Goal: Task Accomplishment & Management: Use online tool/utility

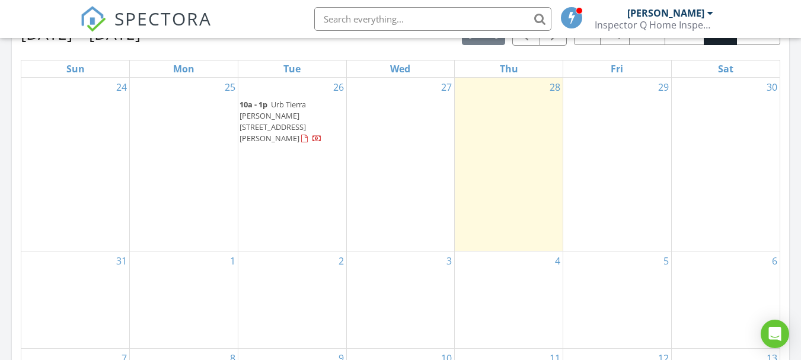
scroll to position [559, 0]
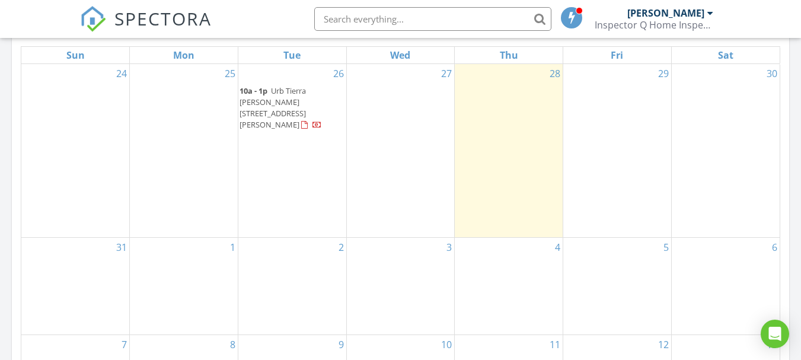
click at [275, 102] on span "Urb Tierra Alta II Calle Los Gavilanes L2, Guaynabo 00969" at bounding box center [273, 107] width 66 height 45
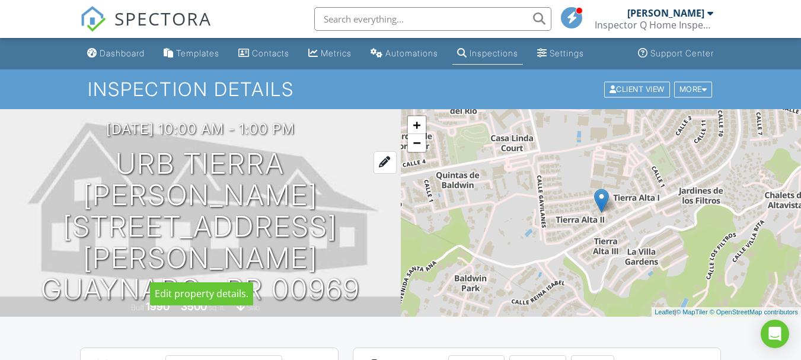
click at [249, 183] on h1 "Urb Tierra Alta II Calle Los Gavilanes L2 Guaynabo , PR 00969" at bounding box center [200, 226] width 363 height 157
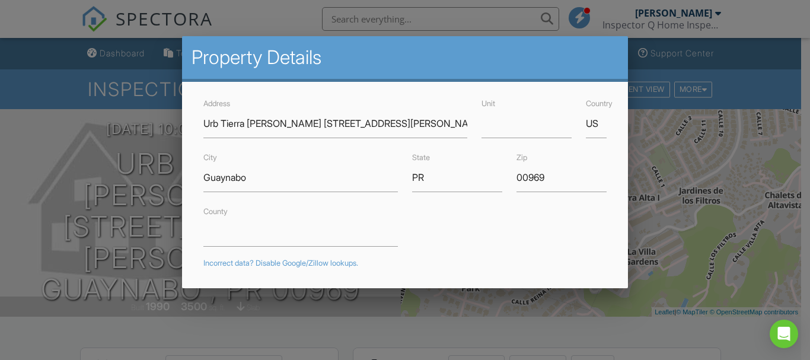
click at [510, 324] on div at bounding box center [405, 166] width 810 height 450
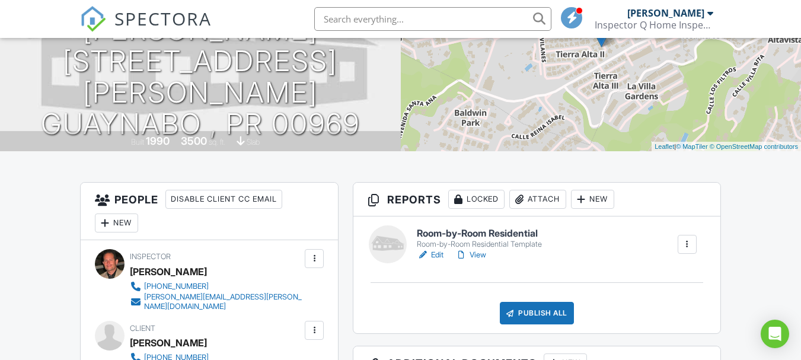
scroll to position [178, 0]
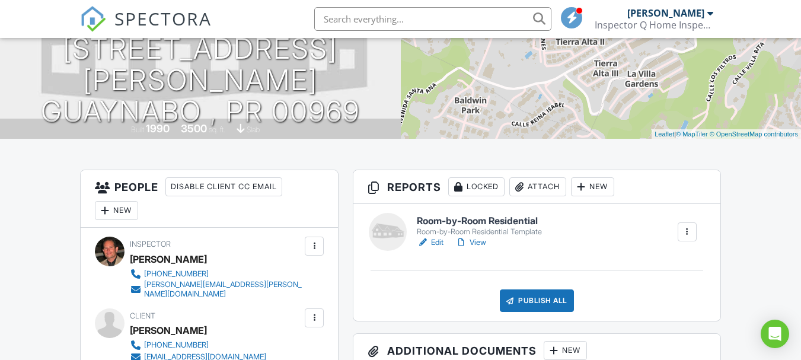
click at [440, 243] on link "Edit" at bounding box center [430, 243] width 27 height 12
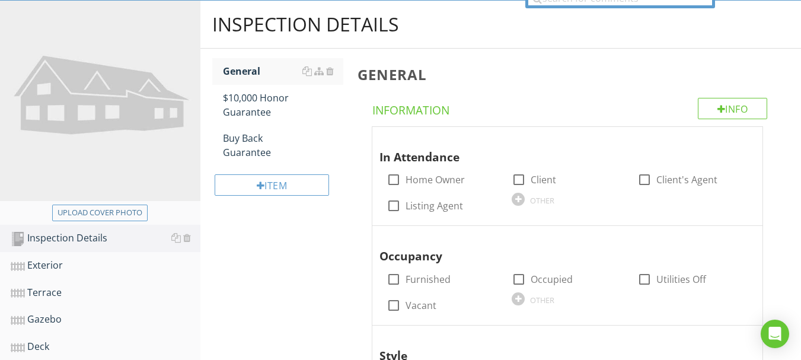
scroll to position [119, 0]
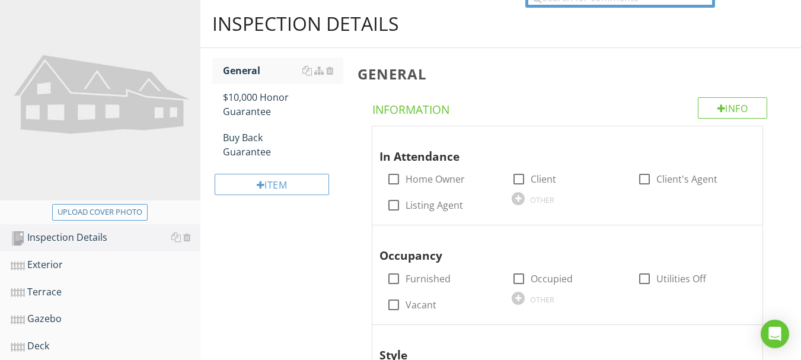
click at [119, 213] on div "Upload cover photo" at bounding box center [100, 212] width 85 height 12
click at [117, 214] on div "Upload cover photo" at bounding box center [100, 212] width 85 height 12
type input "C:\fakepath\IMG_0104.JPG"
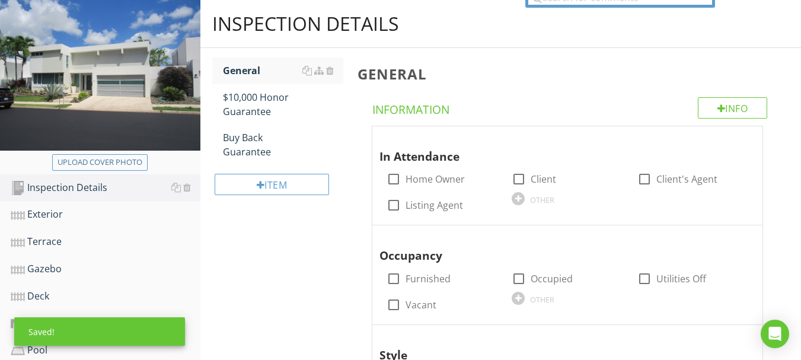
click at [133, 108] on img at bounding box center [100, 75] width 201 height 150
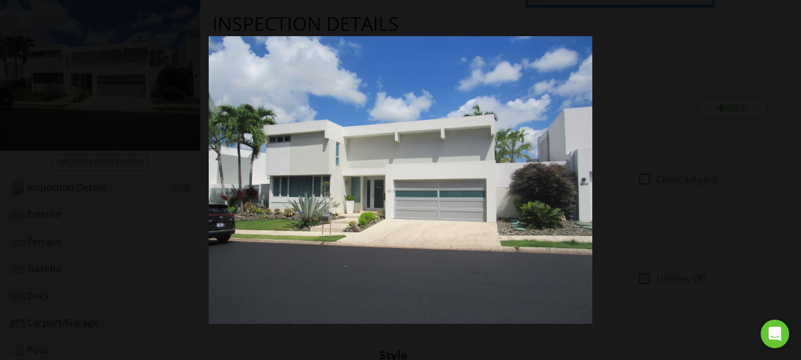
click at [681, 166] on div at bounding box center [400, 180] width 801 height 360
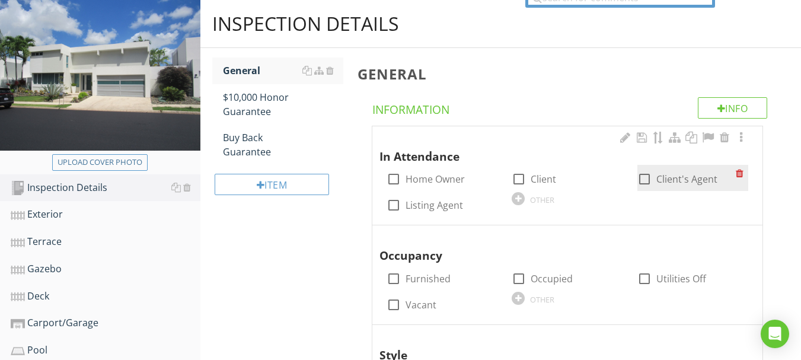
click at [645, 179] on div at bounding box center [645, 179] width 20 height 20
checkbox input "true"
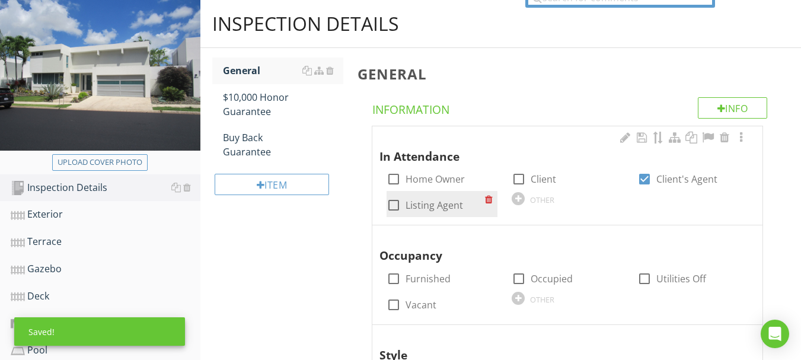
click at [394, 206] on div at bounding box center [394, 205] width 20 height 20
checkbox input "true"
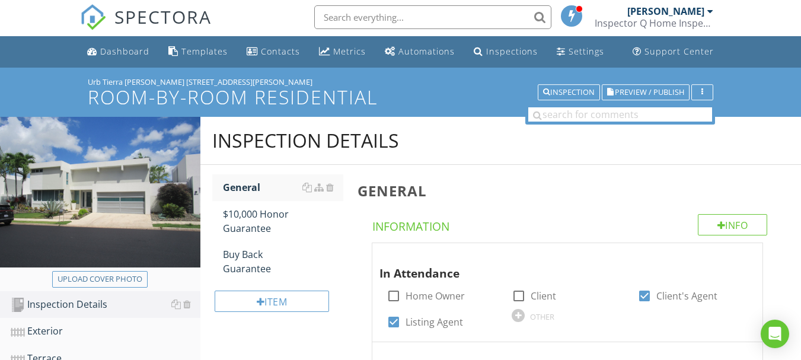
scroll to position [0, 0]
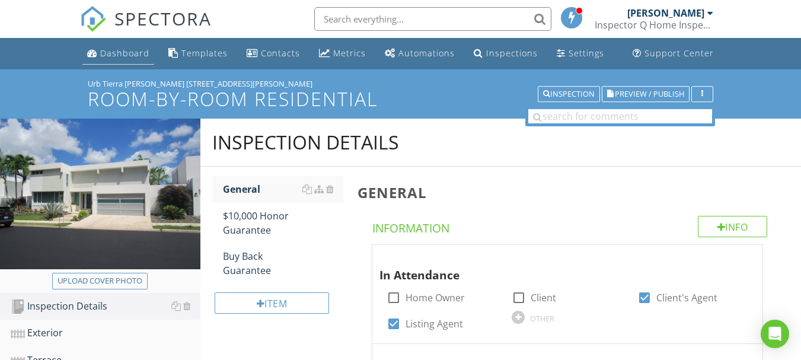
click at [126, 52] on div "Dashboard" at bounding box center [124, 52] width 49 height 11
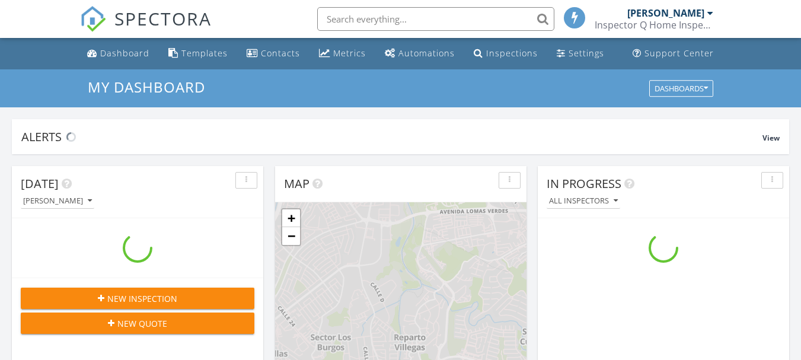
scroll to position [1098, 820]
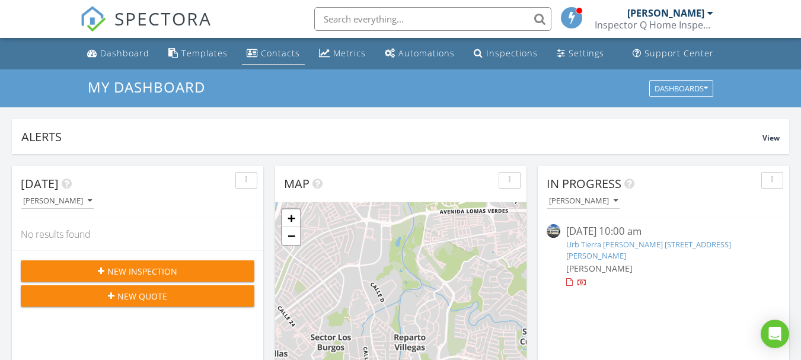
click at [255, 53] on div "Contacts" at bounding box center [252, 52] width 11 height 9
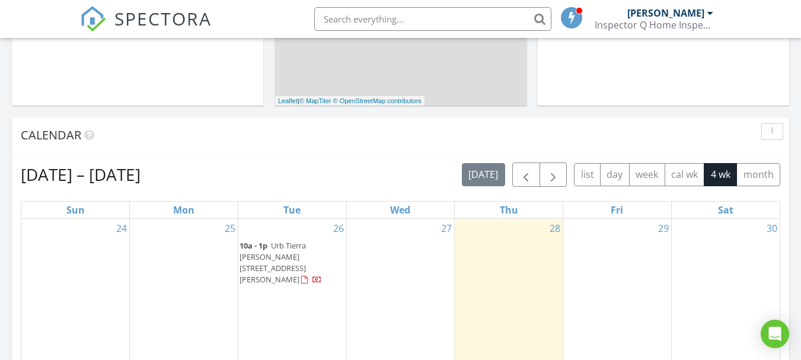
scroll to position [441, 0]
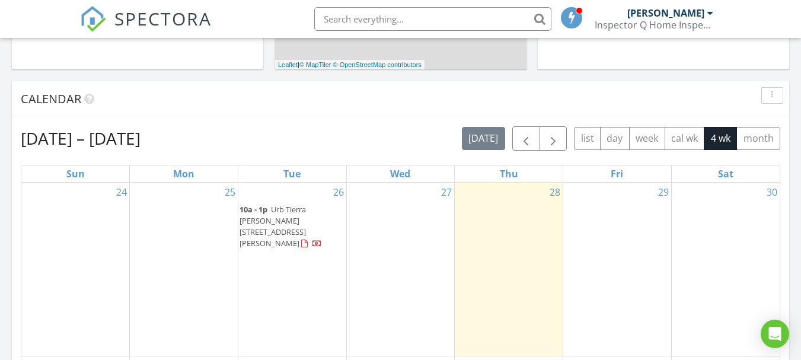
click at [280, 221] on span "Urb Tierra Alta II Calle Los Gavilanes L2, Guaynabo 00969" at bounding box center [273, 226] width 66 height 45
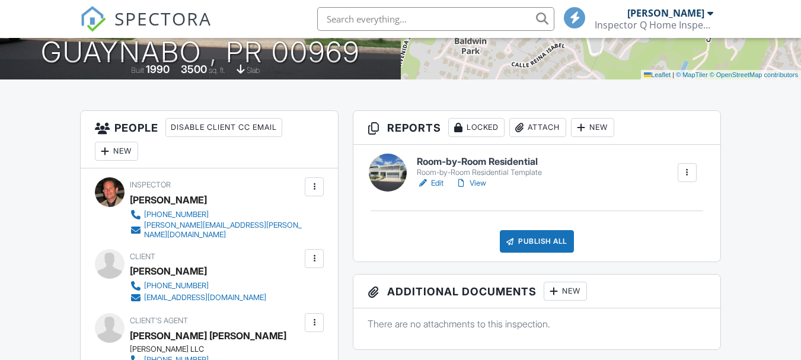
scroll to position [237, 0]
click at [123, 152] on div "New" at bounding box center [116, 151] width 43 height 19
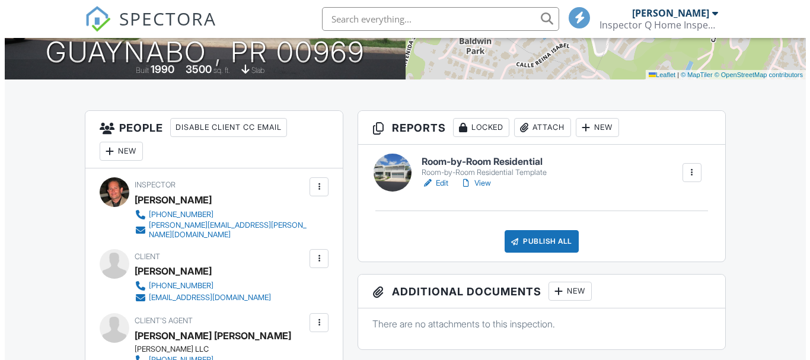
scroll to position [0, 0]
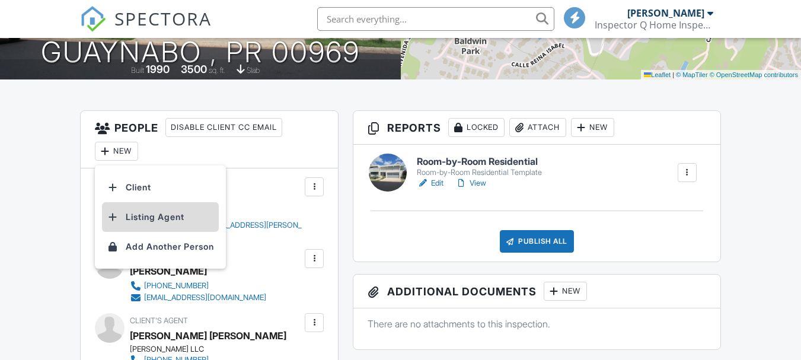
click at [140, 220] on li "Listing Agent" at bounding box center [160, 217] width 117 height 30
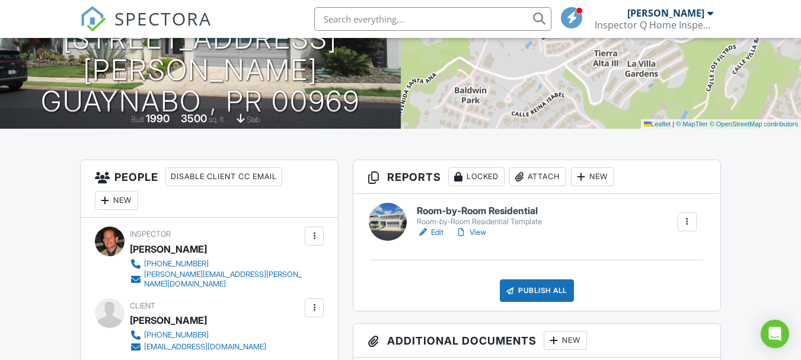
scroll to position [180, 0]
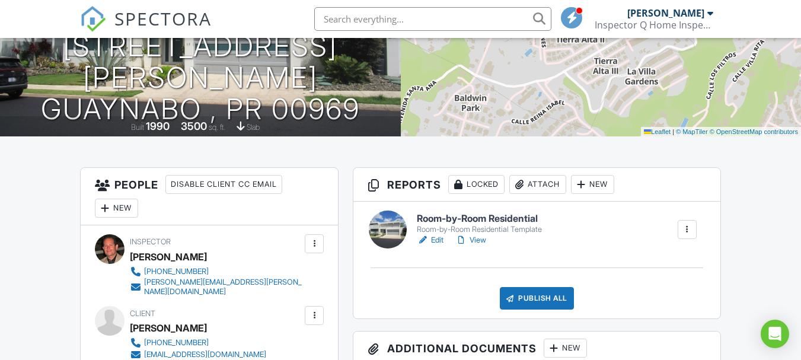
click at [437, 238] on link "Edit" at bounding box center [430, 240] width 27 height 12
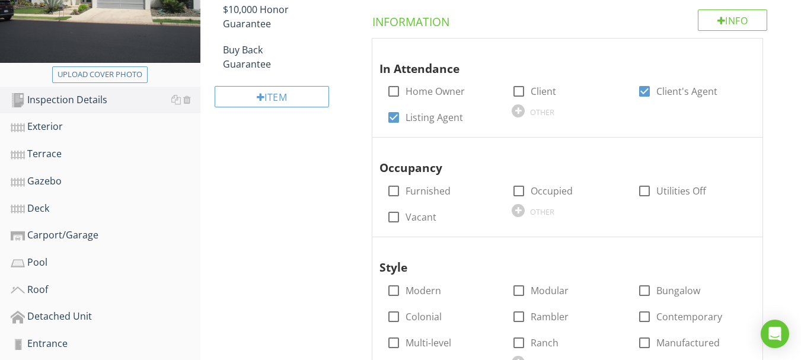
scroll to position [237, 0]
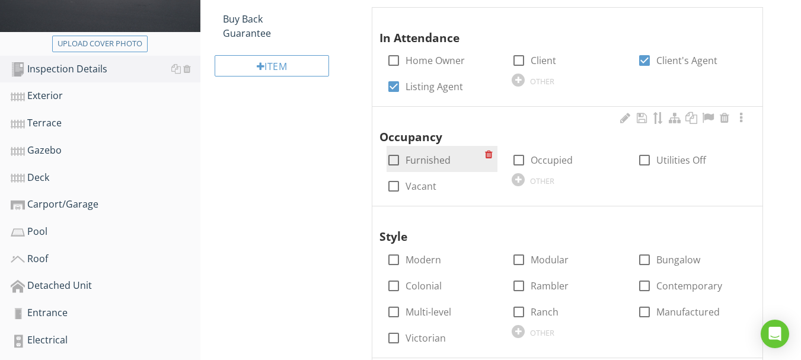
click at [393, 164] on div at bounding box center [394, 160] width 20 height 20
checkbox input "true"
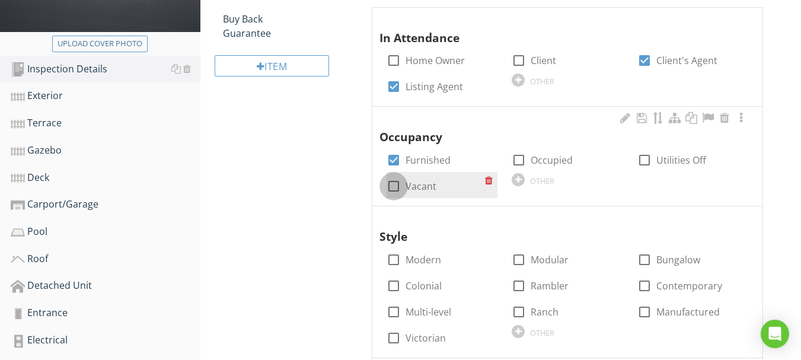
click at [391, 186] on div at bounding box center [394, 186] width 20 height 20
checkbox input "true"
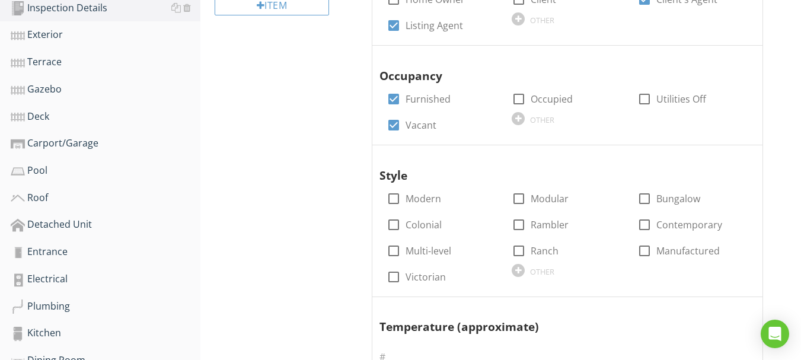
scroll to position [356, 0]
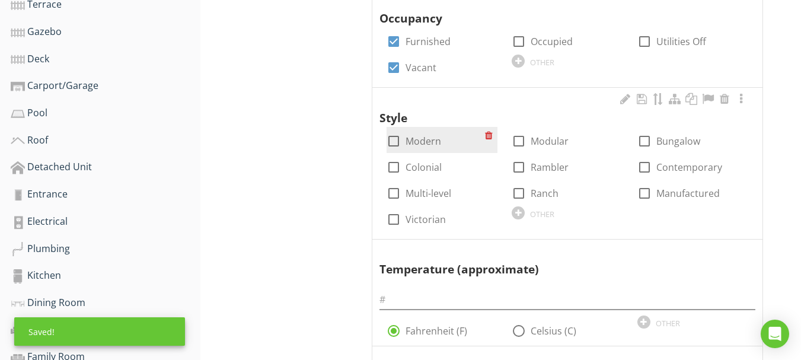
click at [387, 145] on div at bounding box center [394, 141] width 20 height 20
checkbox input "true"
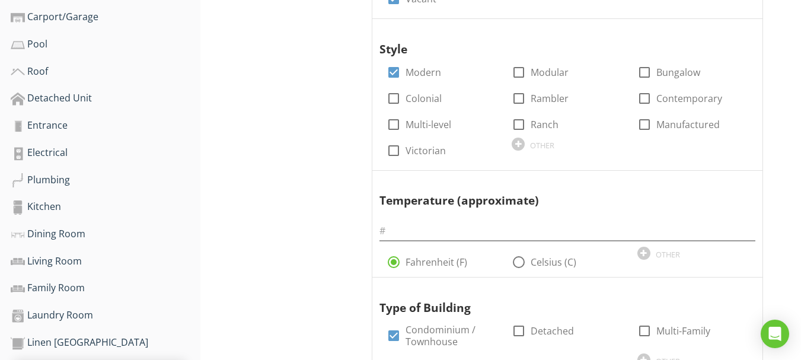
scroll to position [475, 0]
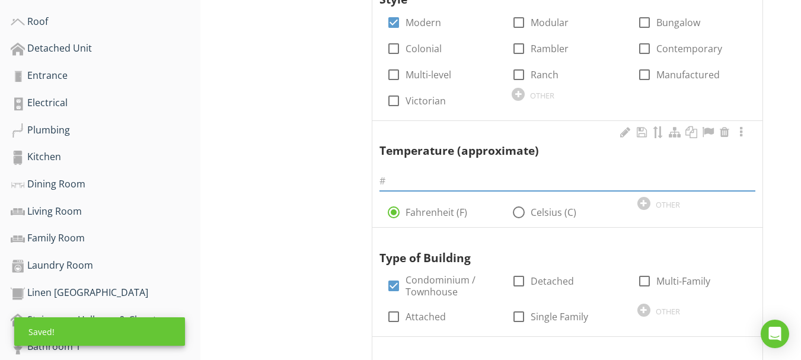
click at [401, 179] on input "text" at bounding box center [568, 181] width 376 height 20
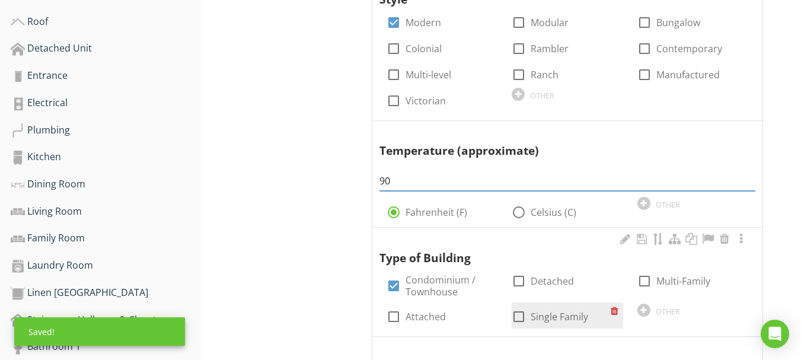
type input "90"
click at [521, 319] on div at bounding box center [519, 317] width 20 height 20
checkbox input "true"
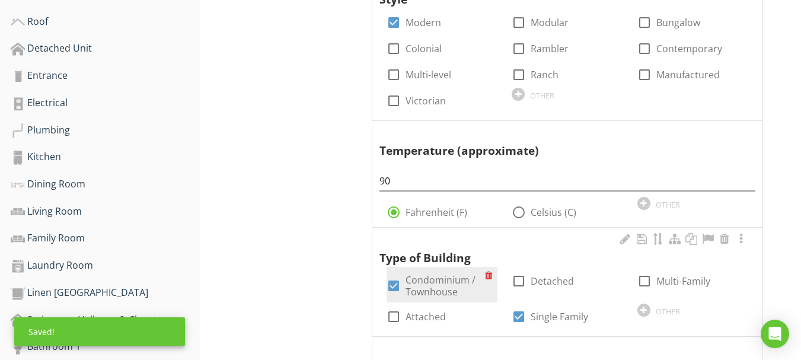
click at [392, 284] on div at bounding box center [394, 286] width 20 height 20
checkbox input "false"
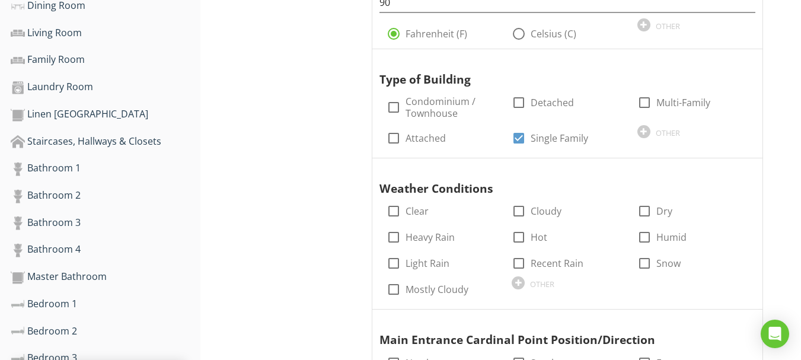
scroll to position [653, 0]
click at [530, 283] on div "OTHER" at bounding box center [542, 284] width 24 height 9
click at [525, 287] on div "OTHER" at bounding box center [567, 283] width 111 height 14
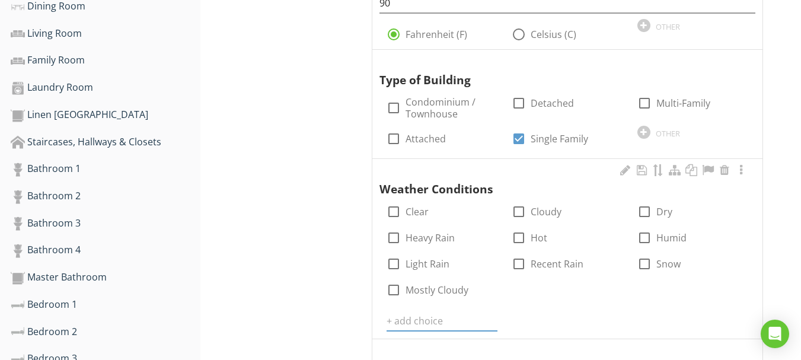
paste input "Partly Cloudy"
type input "Partly Cloudy"
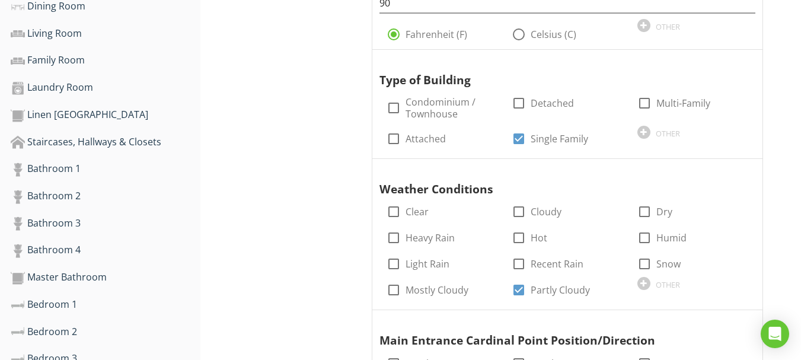
click at [347, 206] on div "Inspection Details General $10,000 Honor Guarantee Buy Back Guarantee Item Gene…" at bounding box center [501, 4] width 601 height 1076
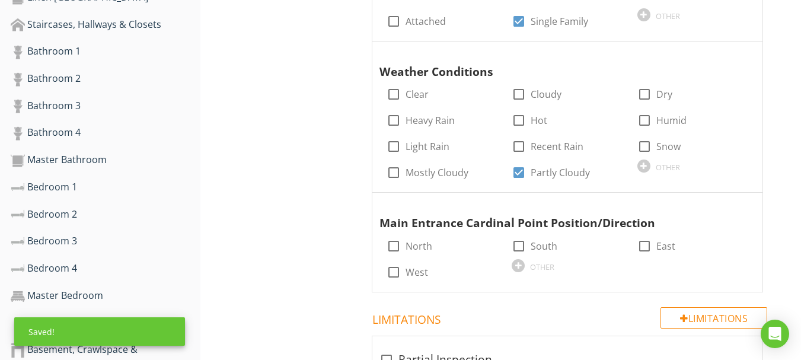
scroll to position [771, 0]
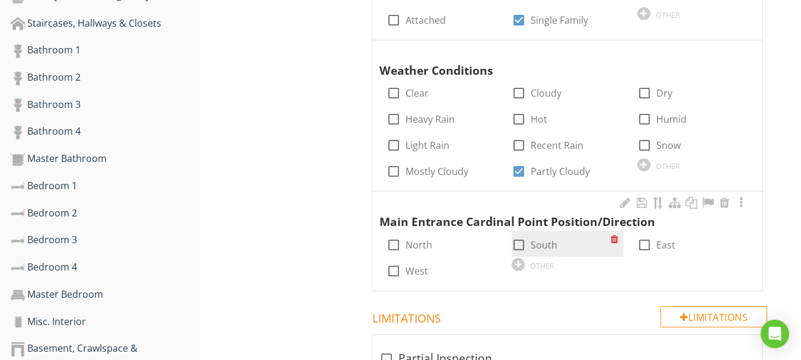
click at [521, 243] on div at bounding box center [519, 245] width 20 height 20
checkbox input "true"
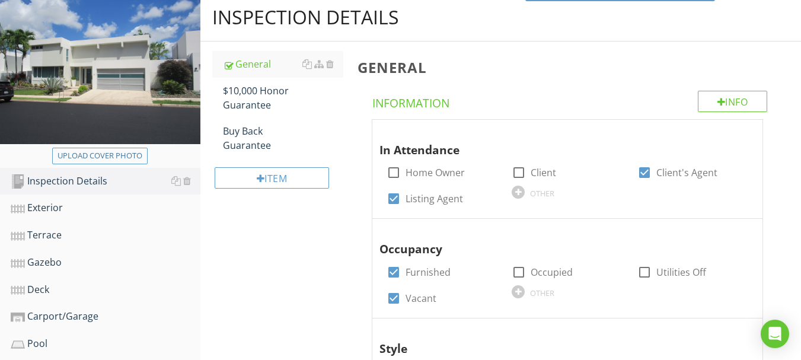
scroll to position [59, 0]
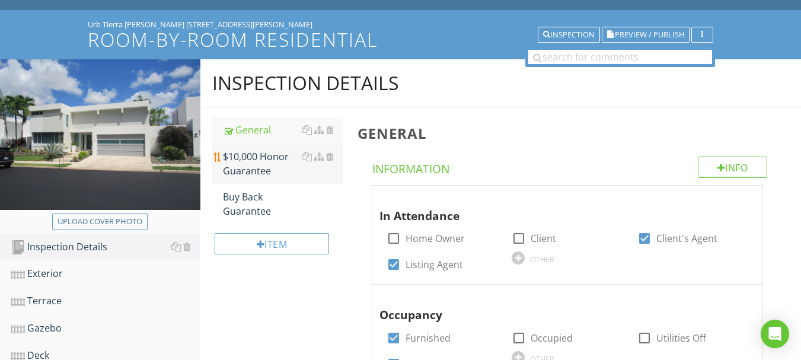
click at [245, 174] on div "$10,000 Honor Guarantee" at bounding box center [283, 163] width 120 height 28
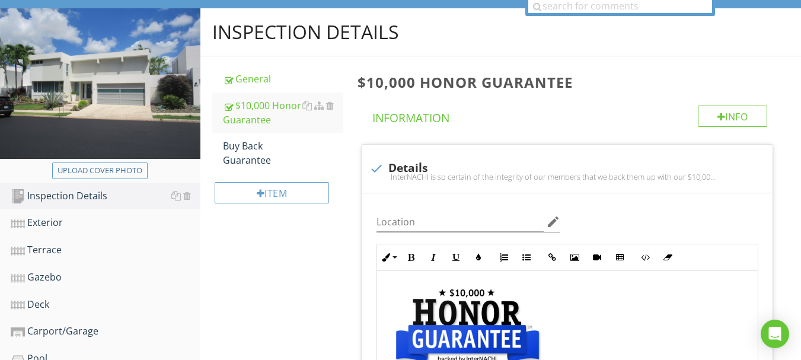
scroll to position [237, 0]
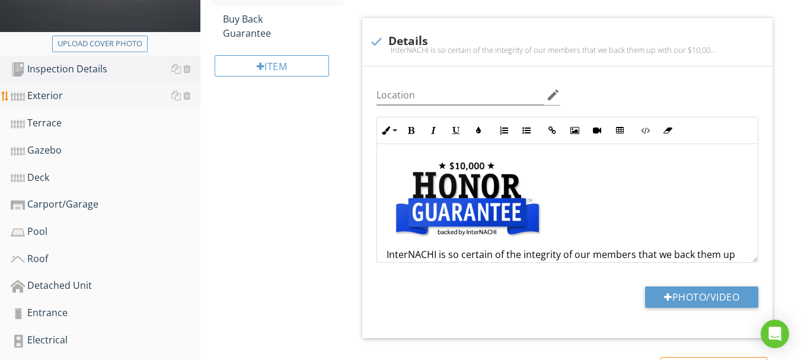
click at [62, 96] on div "Exterior" at bounding box center [106, 95] width 190 height 15
type textarea "<p><a fr-original-style="" href="http://www.nachi.org/honor" rel="noopener nore…"
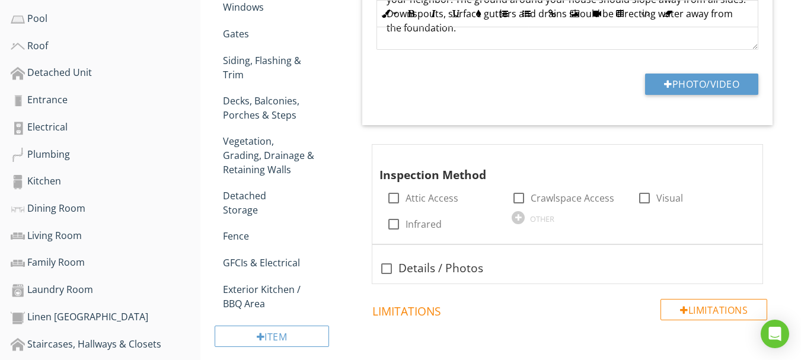
scroll to position [475, 0]
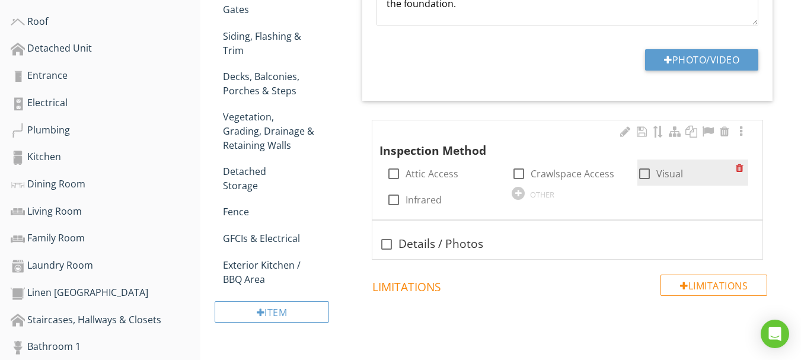
click at [651, 176] on div at bounding box center [645, 174] width 20 height 20
checkbox input "true"
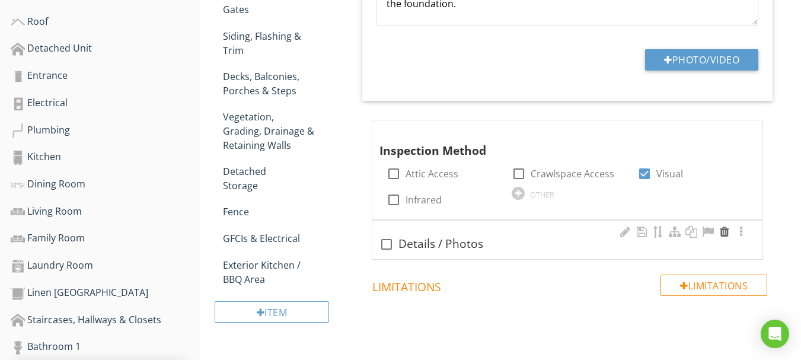
click at [726, 232] on div at bounding box center [725, 232] width 14 height 12
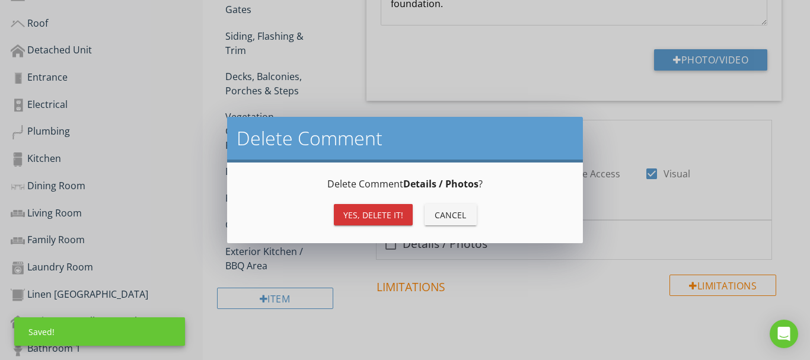
click at [391, 211] on div "Yes, Delete it!" at bounding box center [373, 215] width 60 height 12
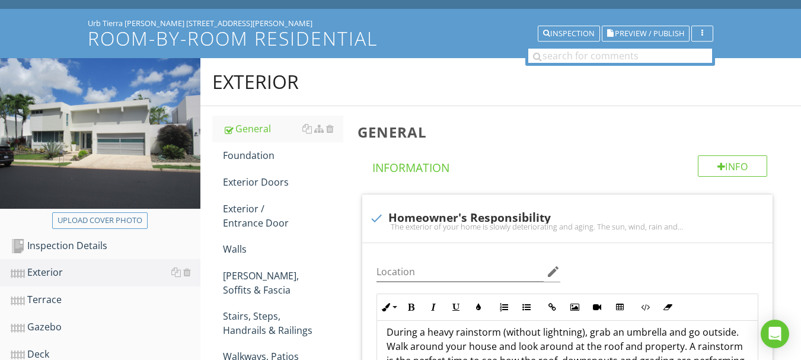
scroll to position [59, 0]
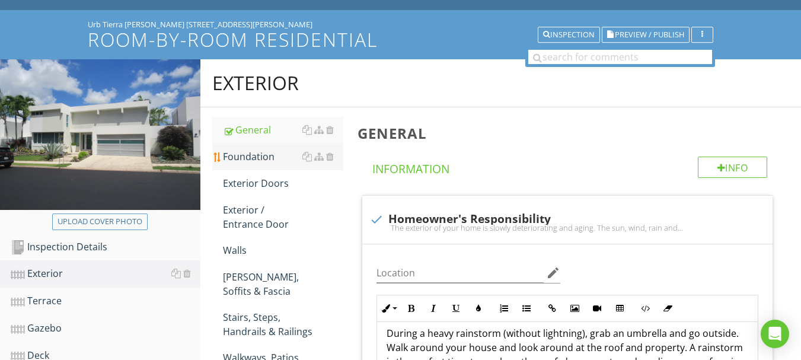
click at [247, 158] on div "Foundation" at bounding box center [283, 156] width 120 height 14
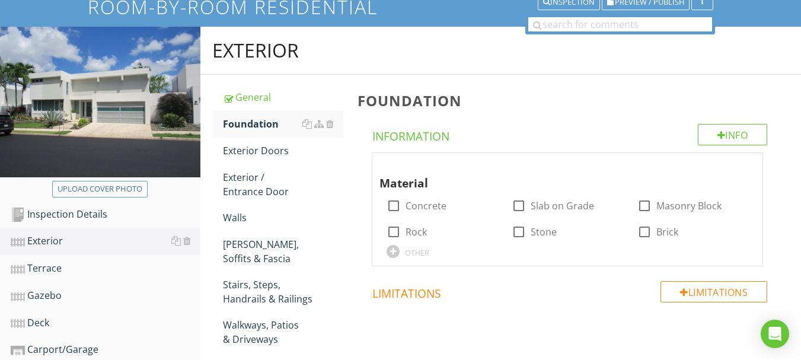
scroll to position [119, 0]
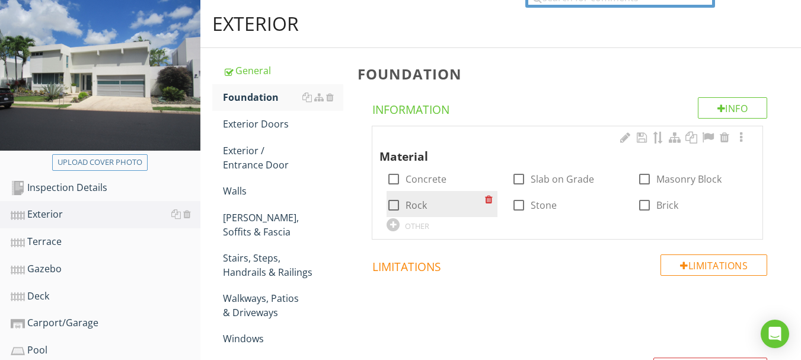
drag, startPoint x: 391, startPoint y: 179, endPoint x: 460, endPoint y: 192, distance: 70.2
click at [392, 179] on div at bounding box center [394, 179] width 20 height 20
checkbox input "true"
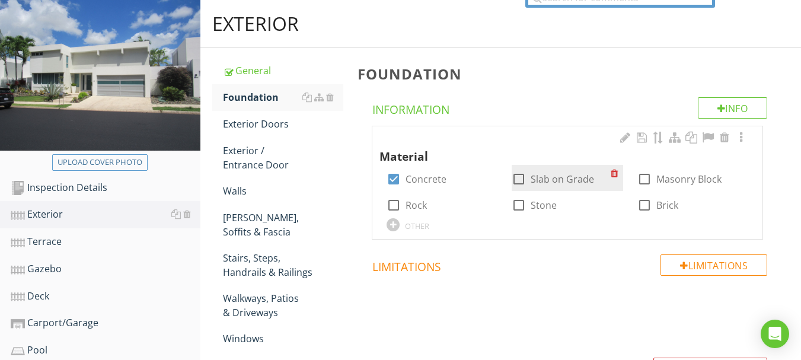
click at [532, 180] on label "Slab on Grade" at bounding box center [562, 179] width 63 height 12
checkbox input "true"
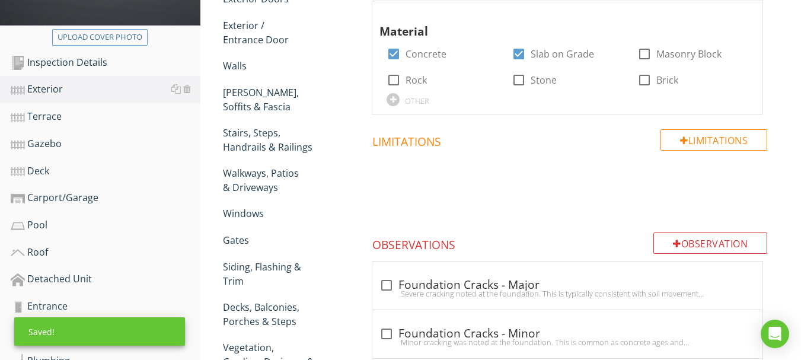
scroll to position [59, 0]
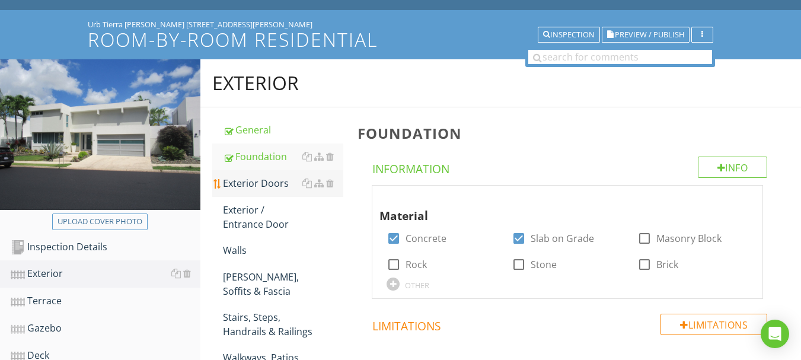
click at [252, 187] on div "Exterior Doors" at bounding box center [283, 183] width 120 height 14
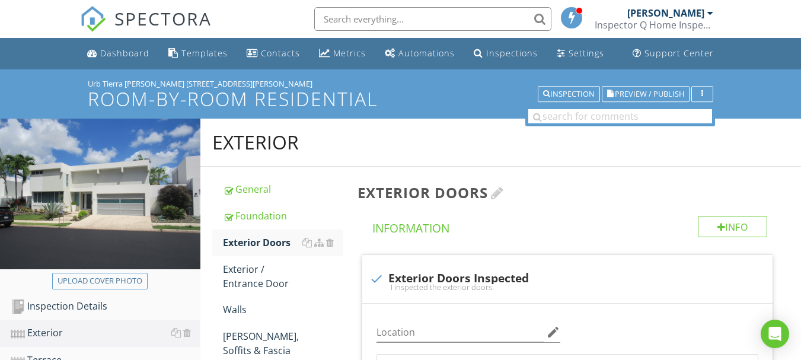
click at [503, 193] on div at bounding box center [497, 193] width 13 height 14
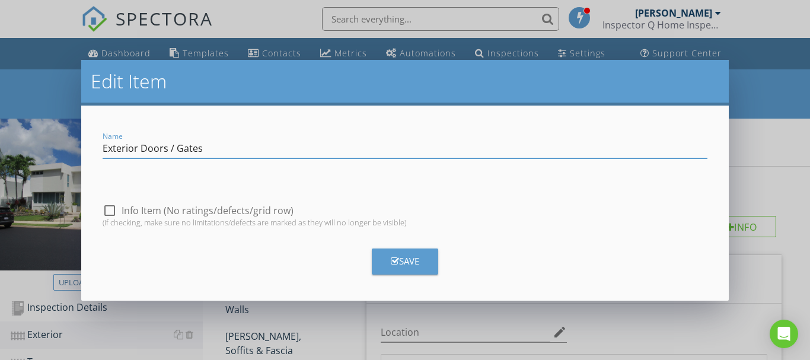
type input "Exterior Doors / Gates"
click at [402, 257] on div "Save" at bounding box center [405, 262] width 28 height 14
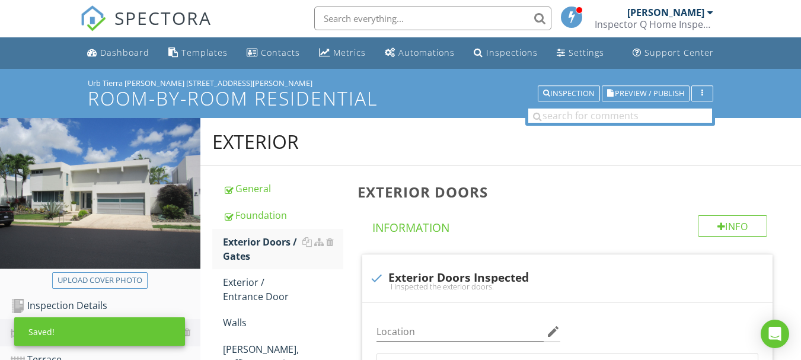
scroll to position [178, 0]
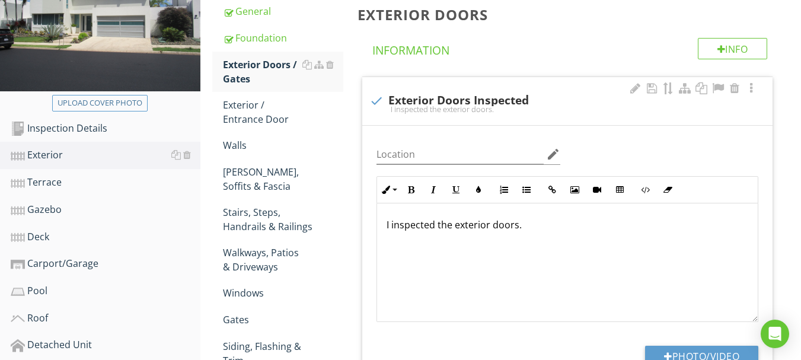
click at [581, 106] on div "I inspected the exterior doors." at bounding box center [568, 108] width 396 height 9
checkbox input "true"
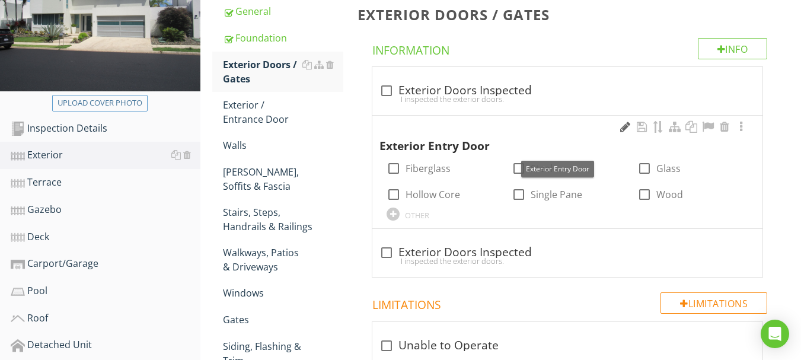
click at [622, 128] on div at bounding box center [625, 127] width 14 height 12
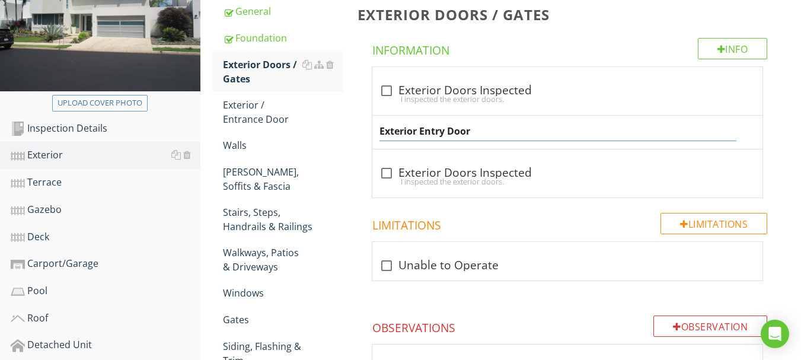
click at [437, 131] on input "Exterior Entry Door" at bounding box center [558, 132] width 357 height 20
click at [445, 131] on input "Exterior Door" at bounding box center [558, 132] width 357 height 20
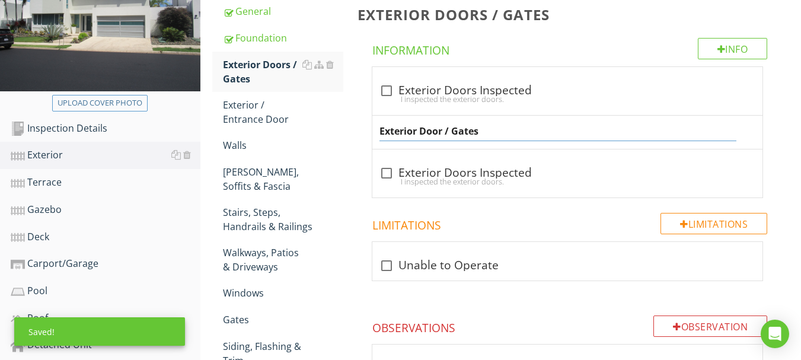
click at [443, 131] on input "Exterior Door / Gates" at bounding box center [558, 132] width 357 height 20
type input "Exterior Doors / Gates"
click at [349, 212] on div "General Foundation Exterior Doors / Gates Exterior / Entrance Door Walls Eaves,…" at bounding box center [276, 320] width 150 height 662
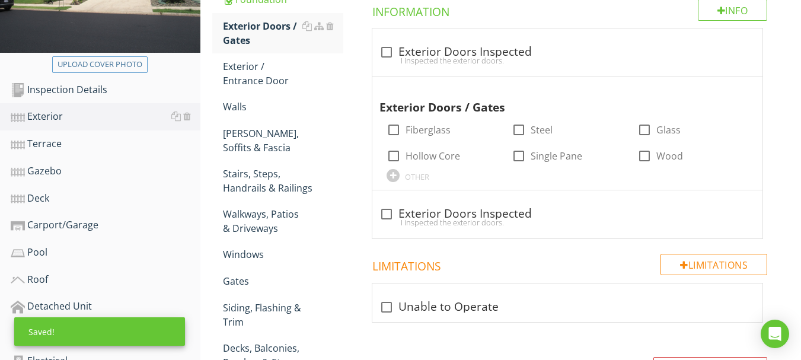
scroll to position [237, 0]
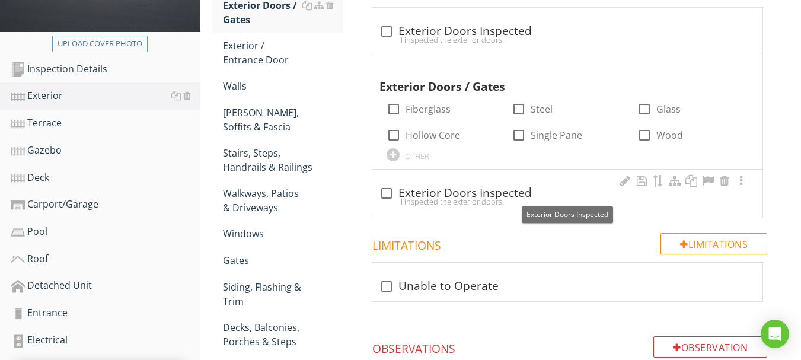
click at [566, 193] on div "check_box_outline_blank Exterior Doors Inspected" at bounding box center [568, 193] width 376 height 14
checkbox input "true"
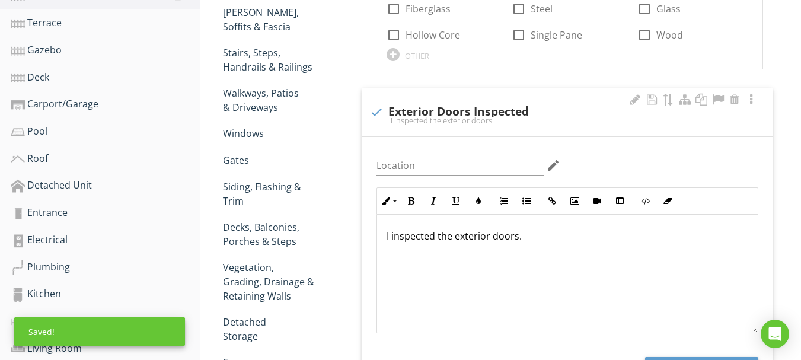
scroll to position [297, 0]
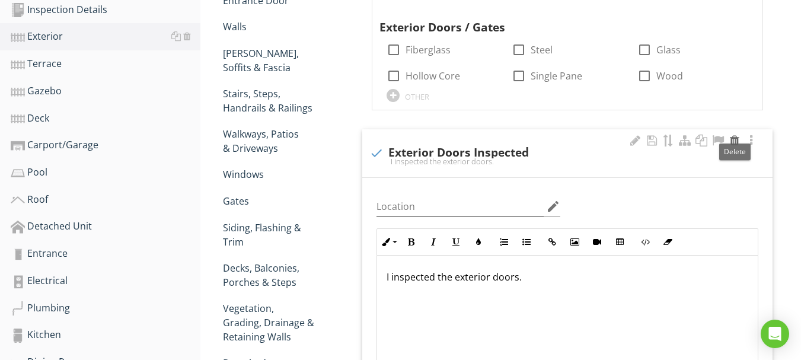
click at [736, 142] on div at bounding box center [735, 141] width 14 height 12
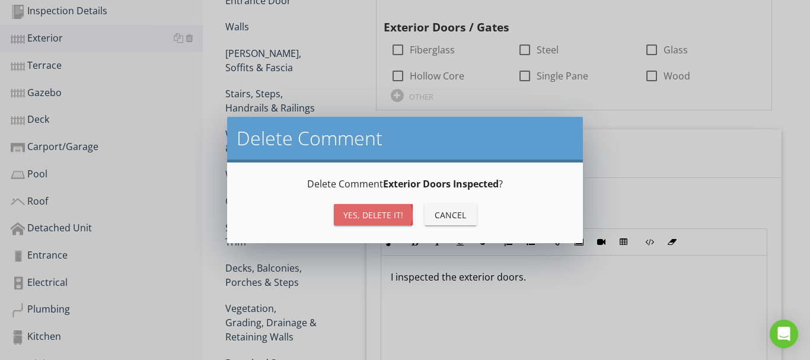
click at [376, 215] on div "Yes, Delete it!" at bounding box center [373, 215] width 60 height 12
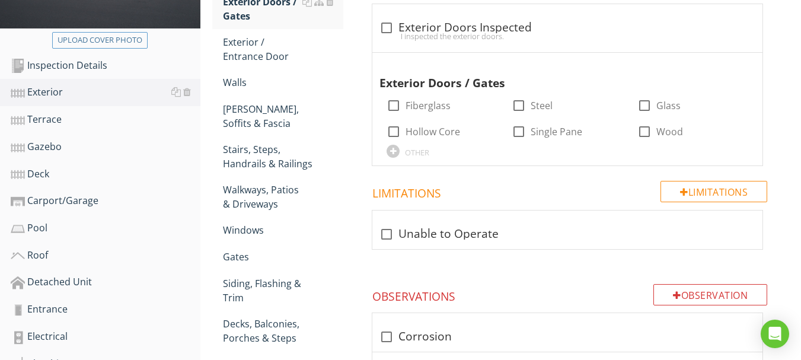
scroll to position [119, 0]
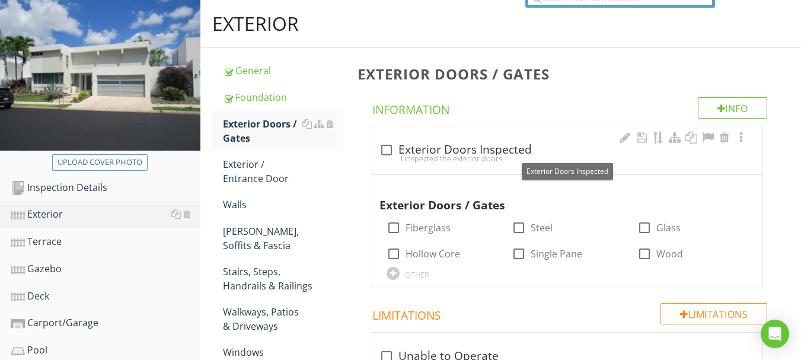
click at [557, 148] on div "check_box_outline_blank Exterior Doors Inspected" at bounding box center [568, 150] width 376 height 14
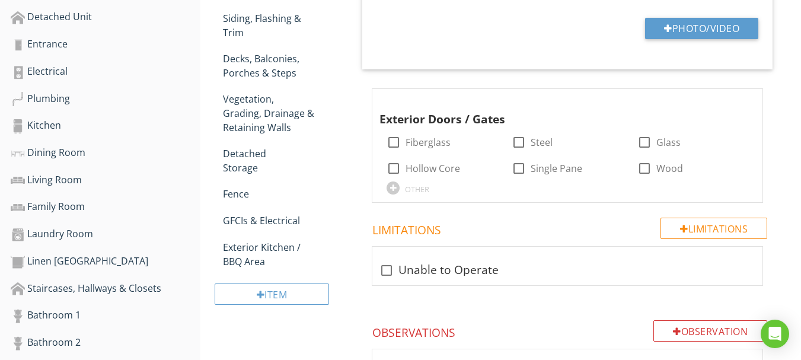
scroll to position [534, 0]
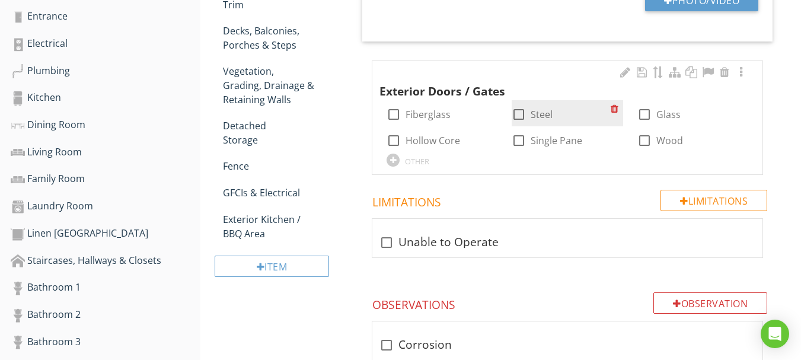
click at [530, 113] on div "check_box_outline_blank Steel" at bounding box center [532, 114] width 41 height 14
click at [516, 114] on div at bounding box center [519, 114] width 20 height 20
checkbox input "true"
click at [742, 72] on div at bounding box center [741, 72] width 14 height 12
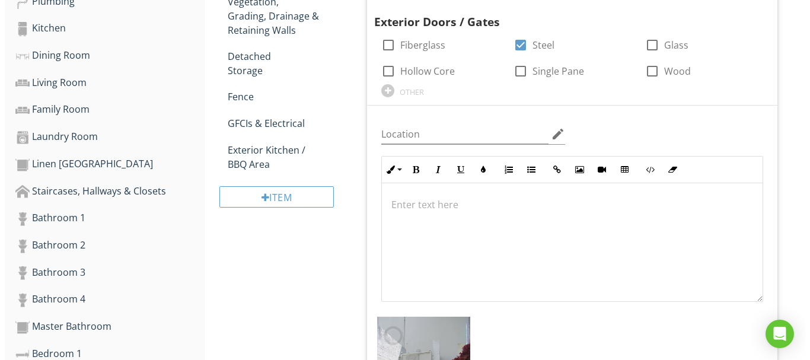
scroll to position [781, 0]
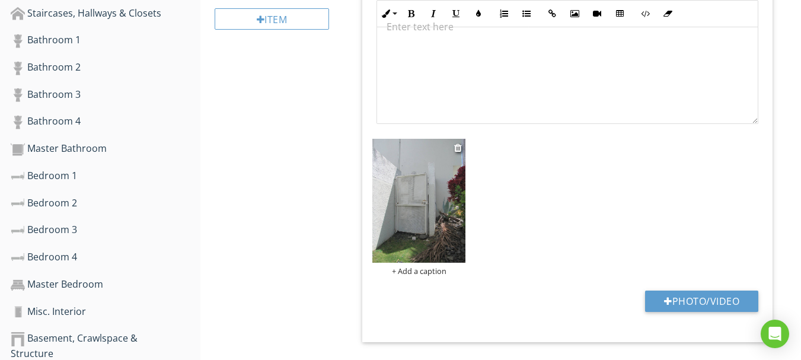
click at [428, 270] on div "+ Add a caption" at bounding box center [419, 270] width 93 height 9
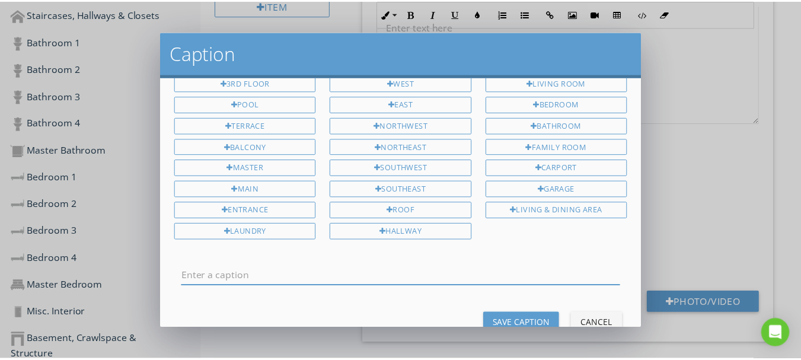
scroll to position [59, 0]
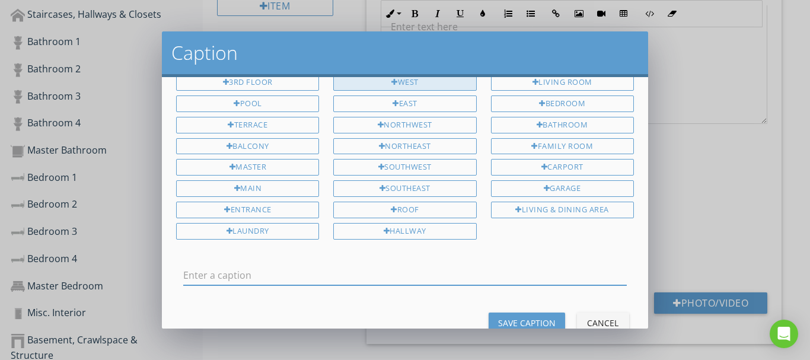
click at [397, 85] on div "West" at bounding box center [404, 82] width 143 height 17
type input "West"
click at [510, 318] on div "Save Caption" at bounding box center [527, 323] width 58 height 12
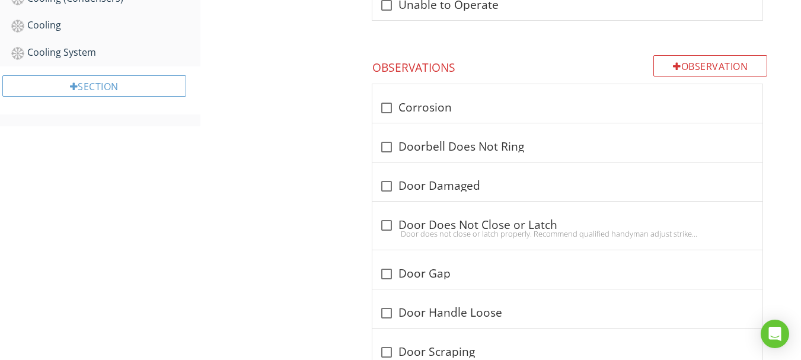
scroll to position [1197, 0]
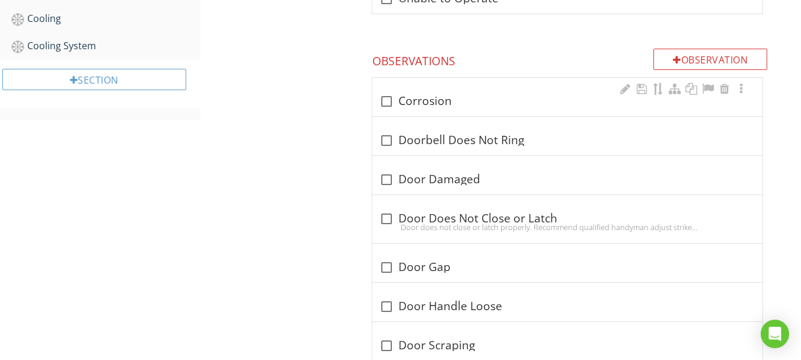
click at [491, 100] on div "check_box_outline_blank Corrosion" at bounding box center [568, 101] width 376 height 14
checkbox input "true"
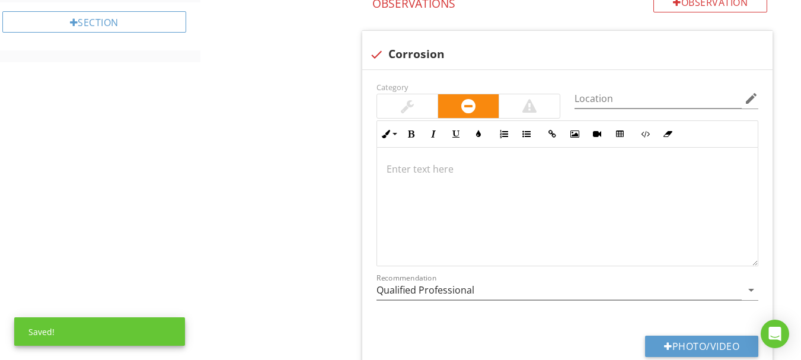
scroll to position [1315, 0]
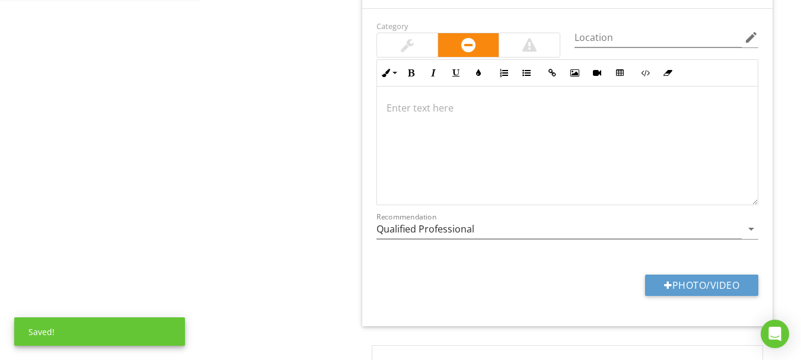
click at [402, 111] on p at bounding box center [568, 108] width 362 height 14
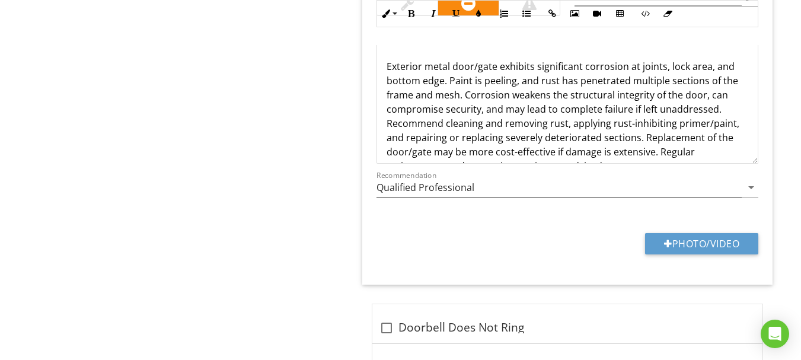
scroll to position [1384, 0]
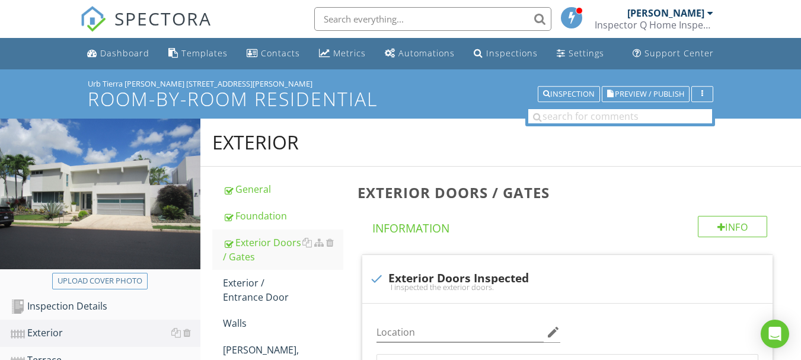
scroll to position [1503, 0]
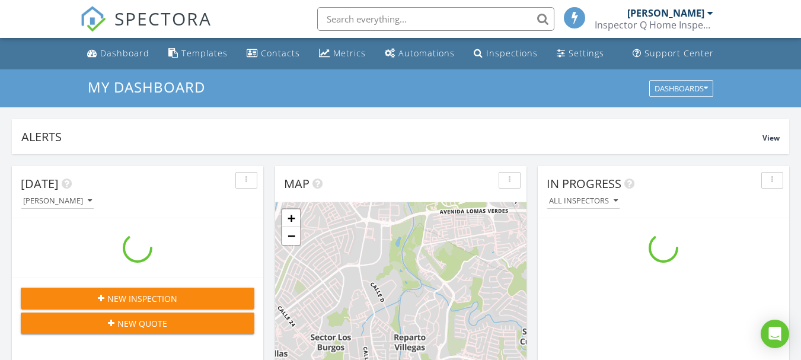
scroll to position [1098, 820]
